Goal: Navigation & Orientation: Find specific page/section

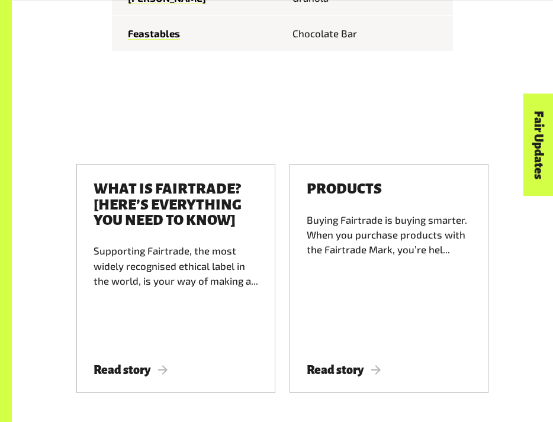
scroll to position [1570, 0]
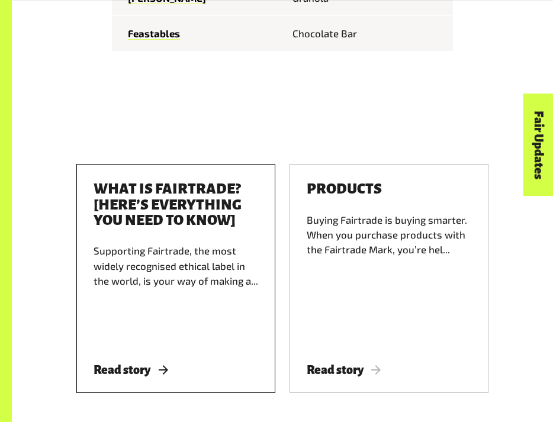
click at [118, 364] on span "Read story" at bounding box center [131, 370] width 74 height 13
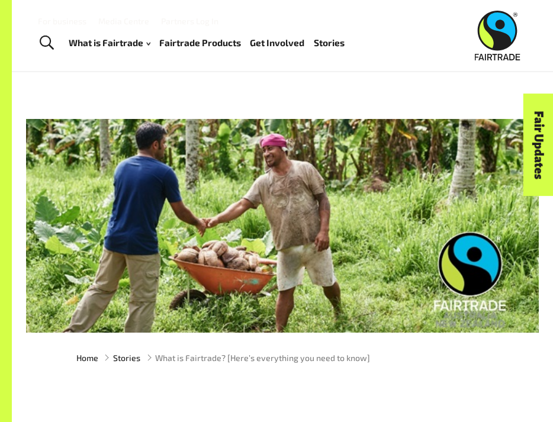
click at [194, 39] on link "Fairtrade Products" at bounding box center [200, 43] width 82 height 17
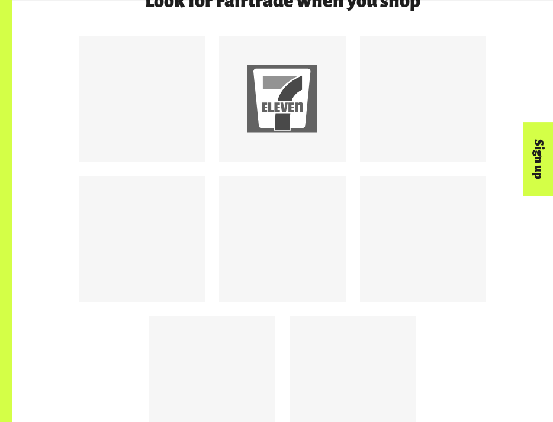
scroll to position [1152, 0]
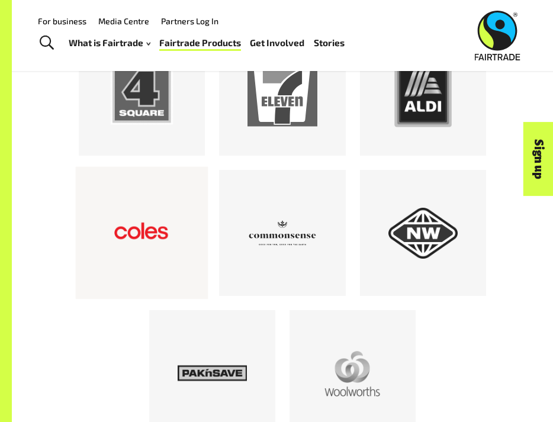
click at [123, 211] on div at bounding box center [141, 232] width 69 height 69
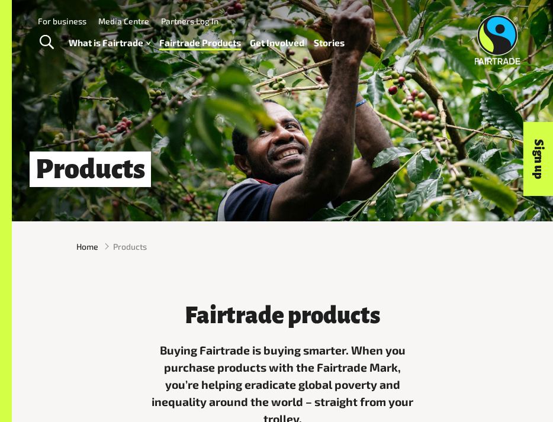
scroll to position [0, 0]
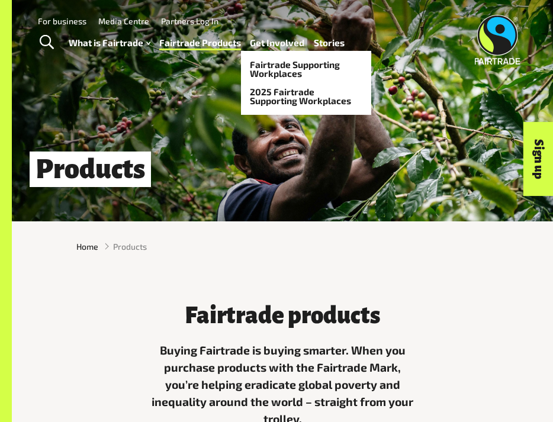
click at [276, 38] on link "Get Involved" at bounding box center [277, 43] width 54 height 17
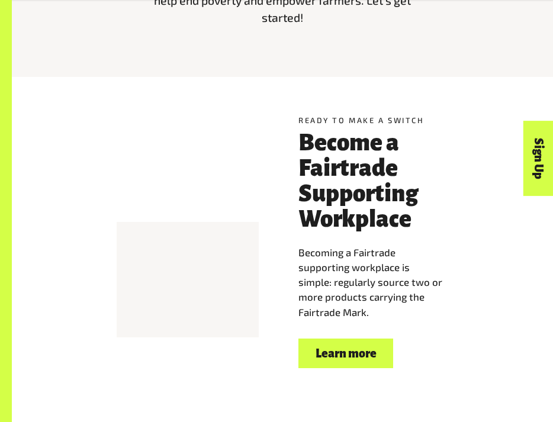
scroll to position [402, 0]
